Goal: Information Seeking & Learning: Learn about a topic

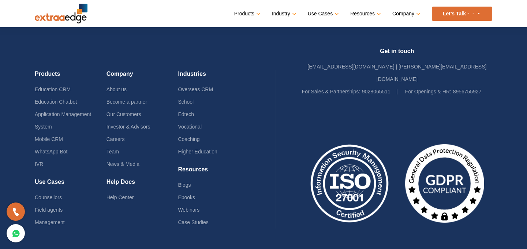
scroll to position [1788, 0]
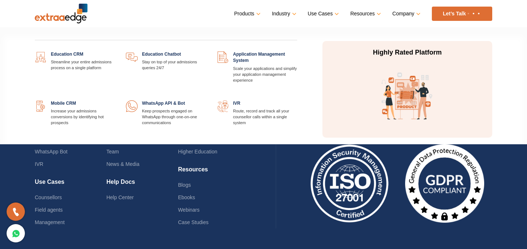
click at [297, 51] on link at bounding box center [297, 51] width 0 height 0
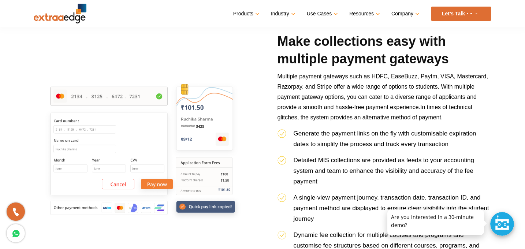
scroll to position [1202, 0]
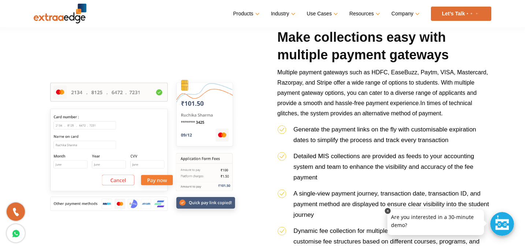
click at [390, 211] on link at bounding box center [388, 211] width 6 height 6
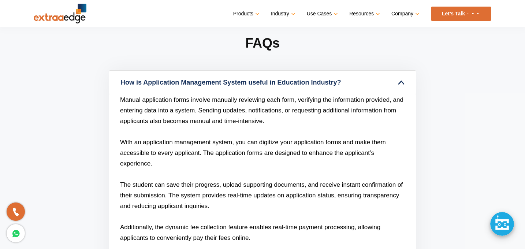
scroll to position [1895, 0]
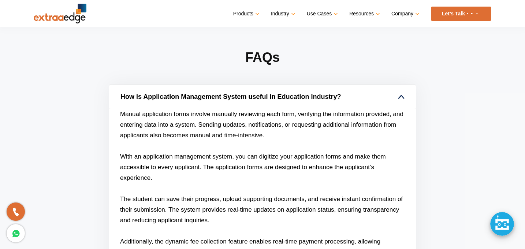
click at [397, 94] on link "How is Application Management System useful in Education Industry?" at bounding box center [262, 97] width 307 height 24
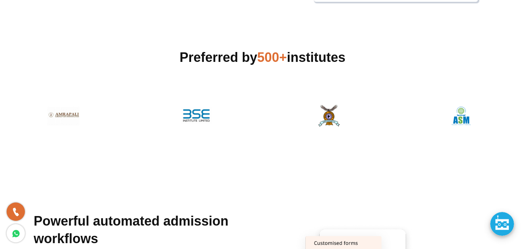
scroll to position [0, 0]
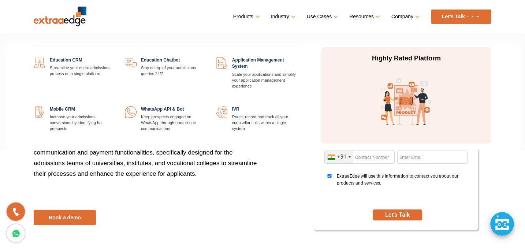
click at [114, 57] on link at bounding box center [114, 57] width 0 height 0
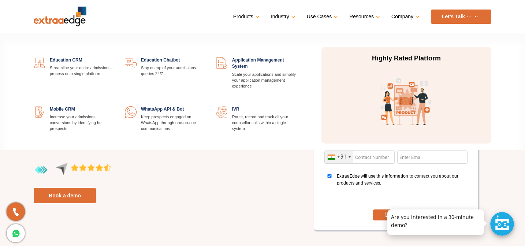
click at [296, 57] on link at bounding box center [296, 57] width 0 height 0
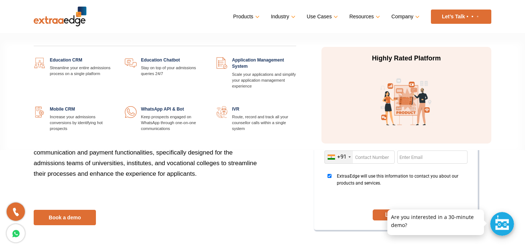
click at [114, 57] on link at bounding box center [114, 57] width 0 height 0
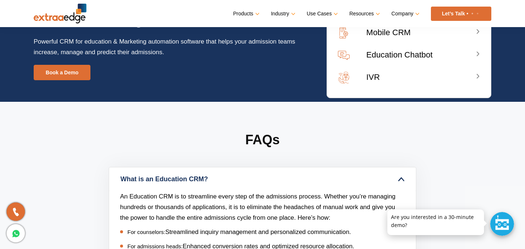
scroll to position [2769, 0]
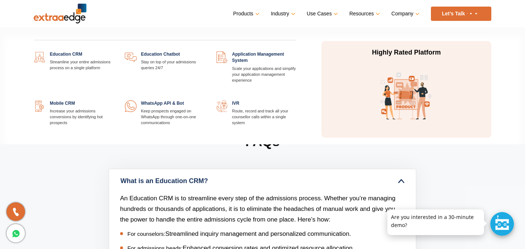
click at [205, 51] on link at bounding box center [205, 51] width 0 height 0
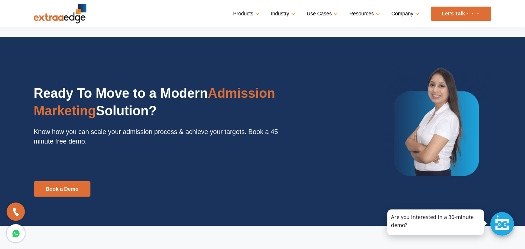
scroll to position [1851, 0]
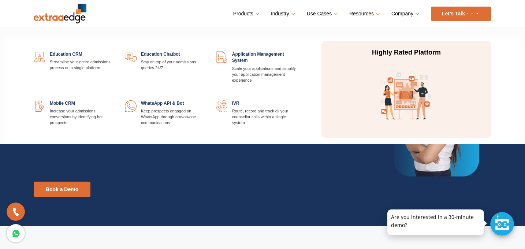
click at [114, 51] on link at bounding box center [114, 51] width 0 height 0
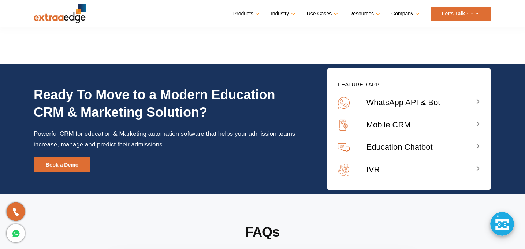
scroll to position [2667, 0]
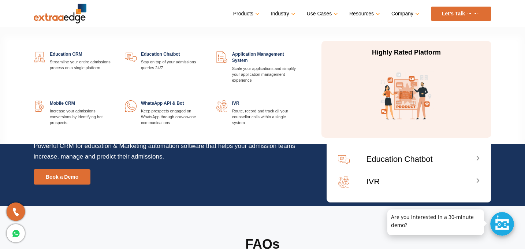
click at [296, 51] on link at bounding box center [296, 51] width 0 height 0
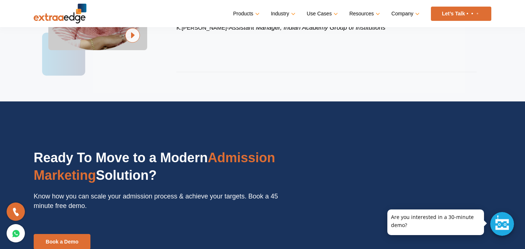
scroll to position [1636, 0]
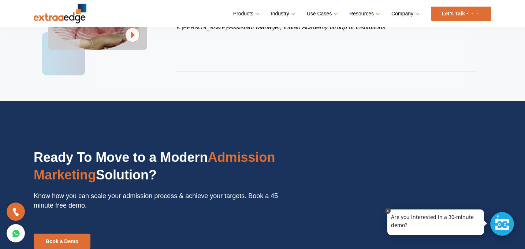
click at [388, 210] on link at bounding box center [388, 211] width 6 height 6
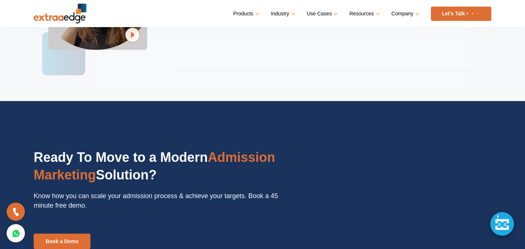
click at [388, 210] on div "Ready To Move to a Modern Admission Marketing Solution? Know how you can scale …" at bounding box center [262, 189] width 457 height 119
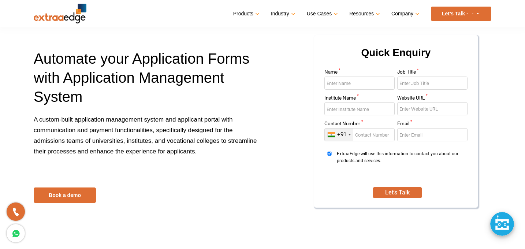
scroll to position [0, 0]
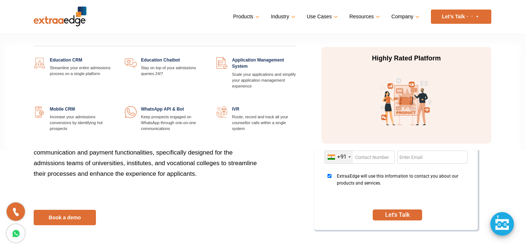
click at [114, 57] on link at bounding box center [114, 57] width 0 height 0
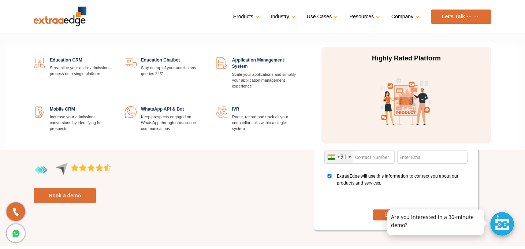
click at [296, 57] on link at bounding box center [296, 57] width 0 height 0
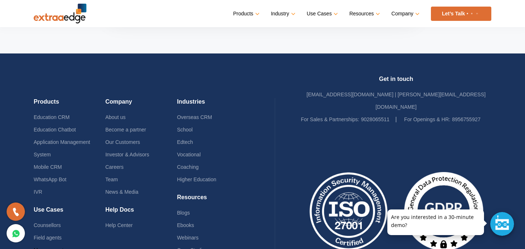
scroll to position [2668, 0]
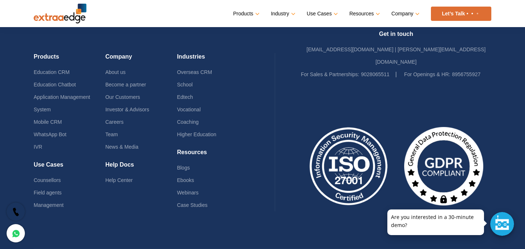
click at [22, 210] on link at bounding box center [16, 211] width 18 height 18
click at [20, 231] on link at bounding box center [16, 233] width 18 height 18
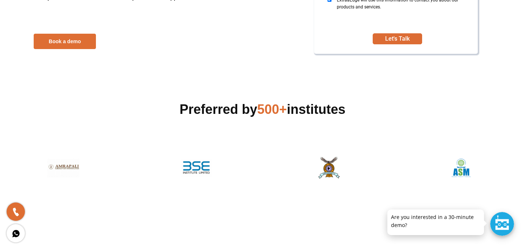
scroll to position [0, 0]
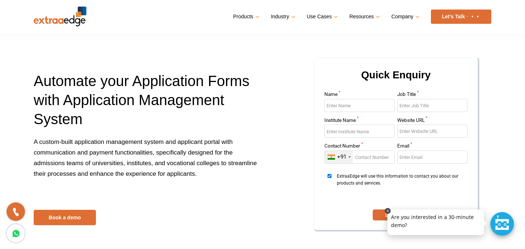
click at [389, 211] on link at bounding box center [388, 211] width 6 height 6
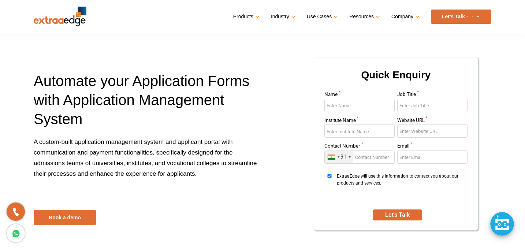
click at [221, 164] on p "A custom-built application management system and applicant portal with communic…" at bounding box center [145, 162] width 223 height 53
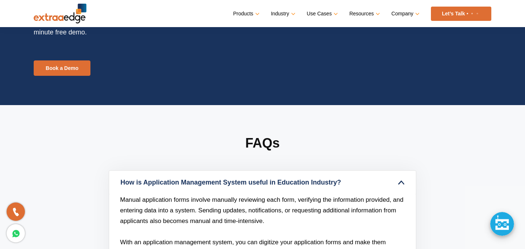
scroll to position [1825, 0]
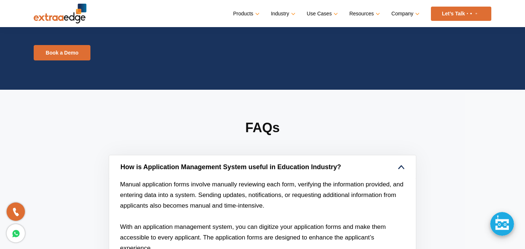
click at [302, 169] on link "How is Application Management System useful in Education Industry?" at bounding box center [262, 167] width 307 height 24
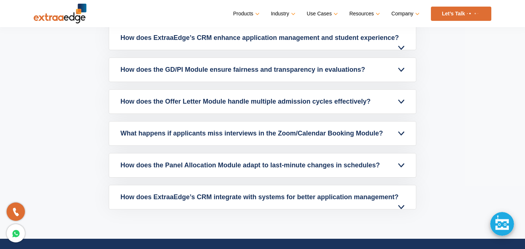
scroll to position [2211, 0]
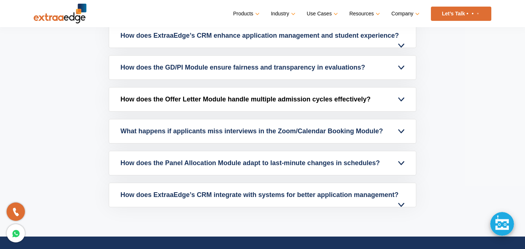
click at [368, 106] on link "How does the Offer Letter Module handle multiple admission cycles effectively?" at bounding box center [262, 99] width 307 height 24
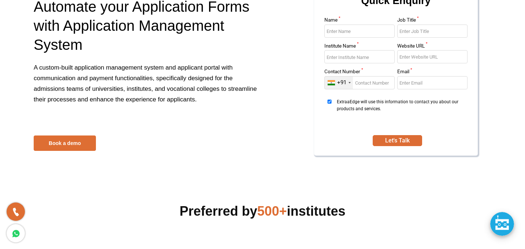
scroll to position [0, 0]
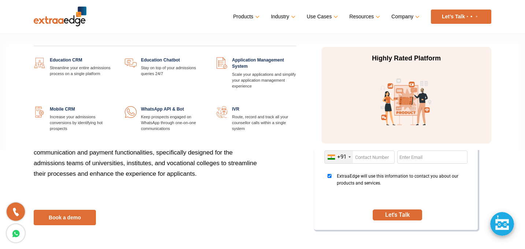
click at [114, 57] on link at bounding box center [114, 57] width 0 height 0
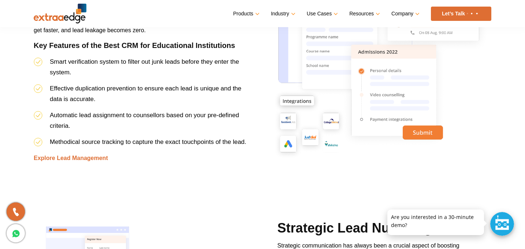
scroll to position [790, 0]
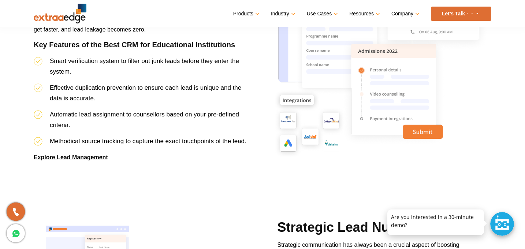
click at [76, 158] on link "Explore Lead Management" at bounding box center [71, 157] width 74 height 6
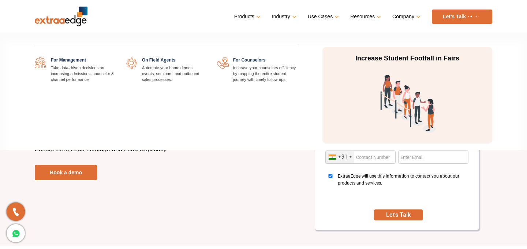
click at [206, 57] on link at bounding box center [206, 57] width 0 height 0
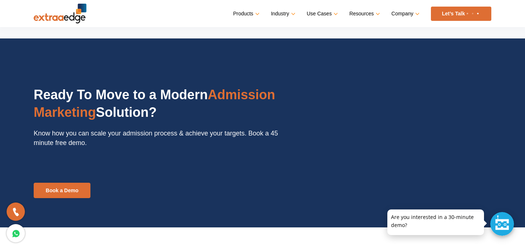
scroll to position [1675, 0]
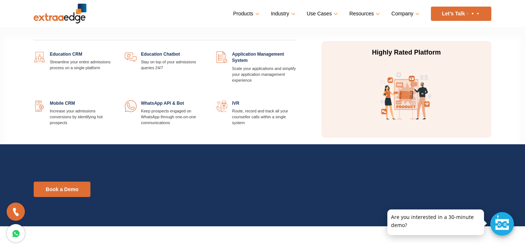
click at [114, 51] on link at bounding box center [114, 51] width 0 height 0
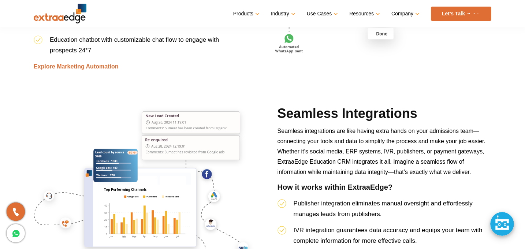
scroll to position [1979, 0]
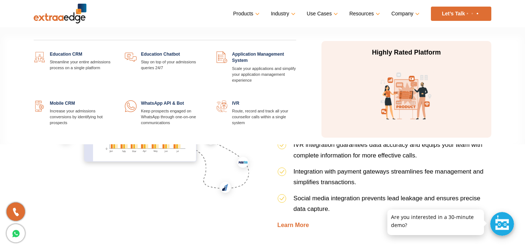
click at [205, 51] on link at bounding box center [205, 51] width 0 height 0
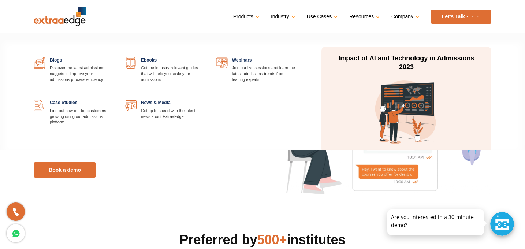
click at [296, 57] on link at bounding box center [296, 57] width 0 height 0
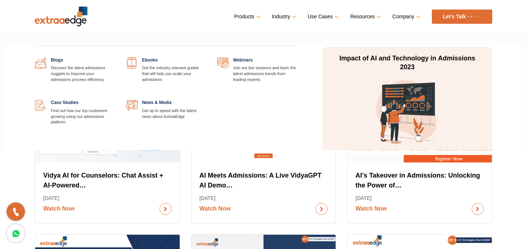
click at [115, 57] on link at bounding box center [115, 57] width 0 height 0
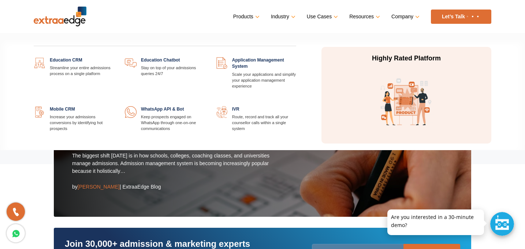
click at [403, 59] on p "Highly Rated Platform" at bounding box center [406, 58] width 138 height 9
click at [400, 115] on img at bounding box center [406, 103] width 66 height 66
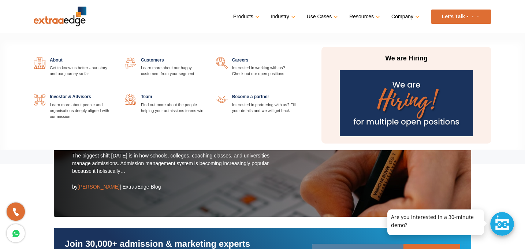
click at [114, 57] on link at bounding box center [114, 57] width 0 height 0
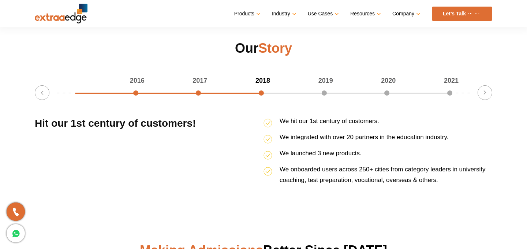
scroll to position [1083, 0]
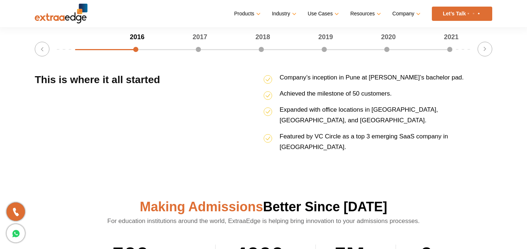
scroll to position [1083, 0]
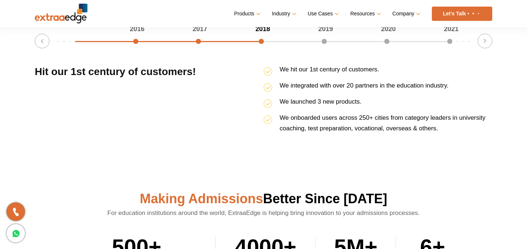
click at [98, 103] on h3 "Hit our 1st century of customers!" at bounding box center [149, 101] width 229 height 75
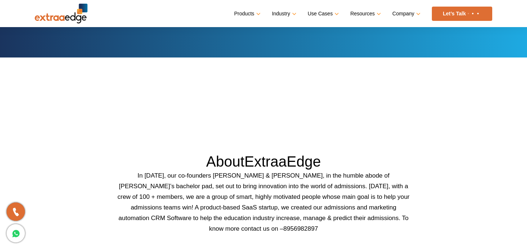
scroll to position [0, 0]
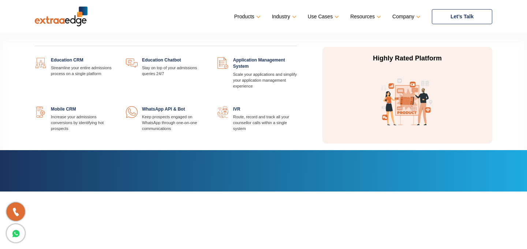
click at [212, 97] on div "Education CRM Streamline your entire admissions process on a single platform Ed…" at bounding box center [165, 102] width 273 height 91
